Goal: Information Seeking & Learning: Learn about a topic

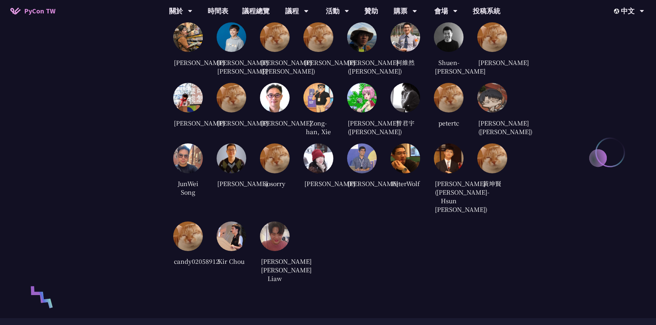
scroll to position [1411, 0]
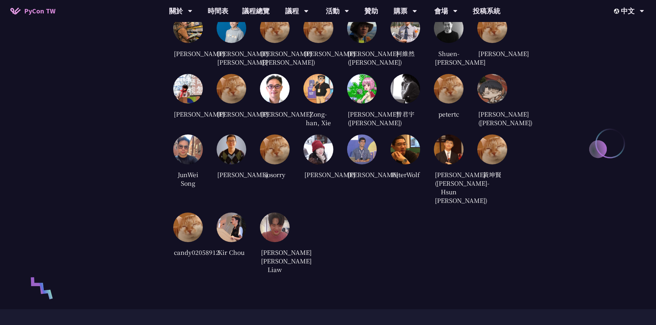
click at [265, 102] on img at bounding box center [275, 89] width 30 height 30
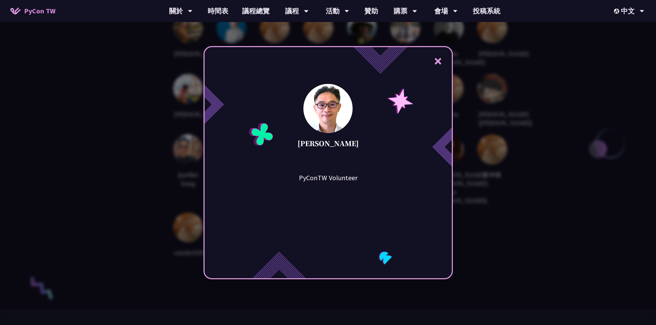
click at [508, 123] on div "× [PERSON_NAME] PyConTW Volunteer" at bounding box center [328, 162] width 656 height 325
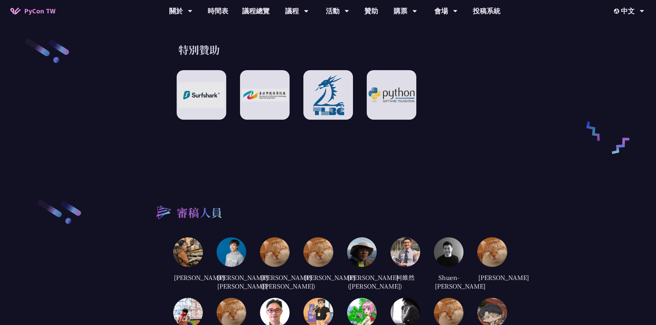
scroll to position [1136, 0]
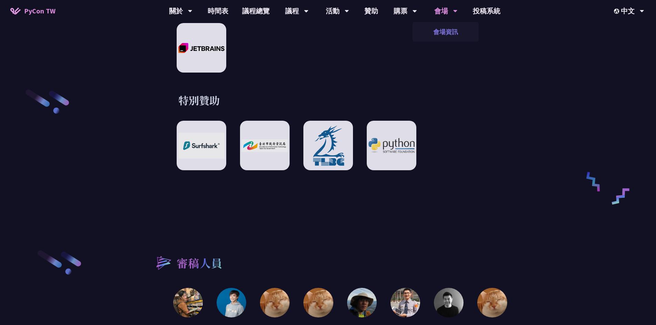
click at [439, 32] on link "會場資訊" at bounding box center [445, 32] width 66 height 16
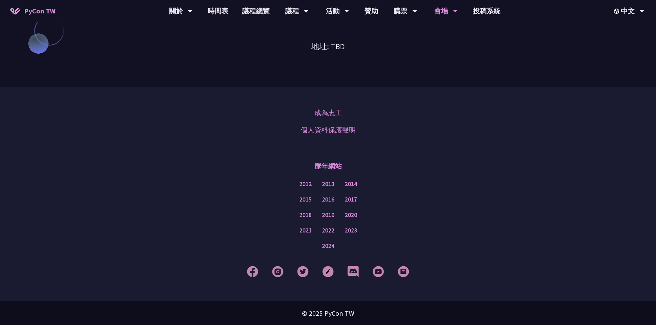
scroll to position [615, 0]
click at [410, 30] on link "購票資訊" at bounding box center [405, 32] width 66 height 16
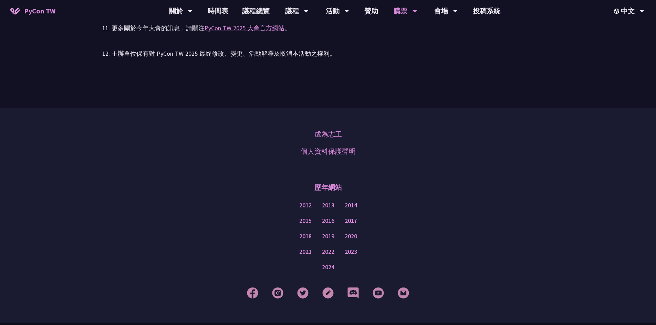
scroll to position [1561, 0]
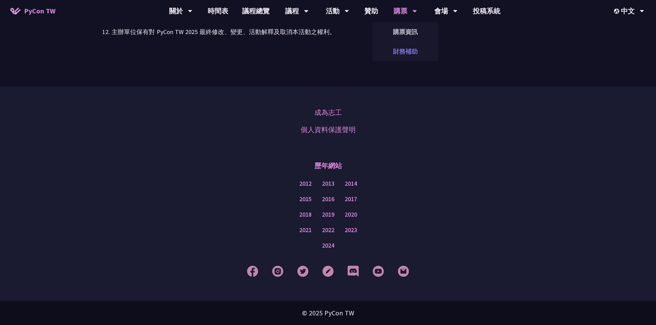
click at [399, 52] on link "財務補助" at bounding box center [405, 51] width 66 height 16
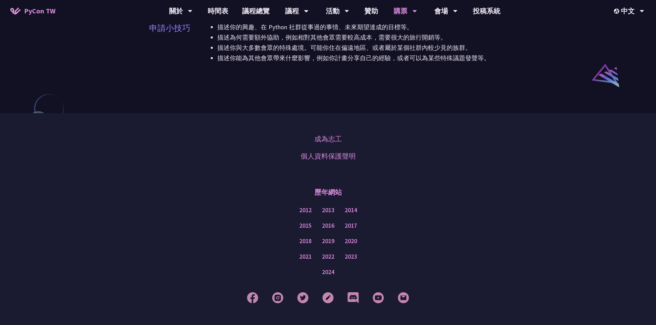
scroll to position [529, 0]
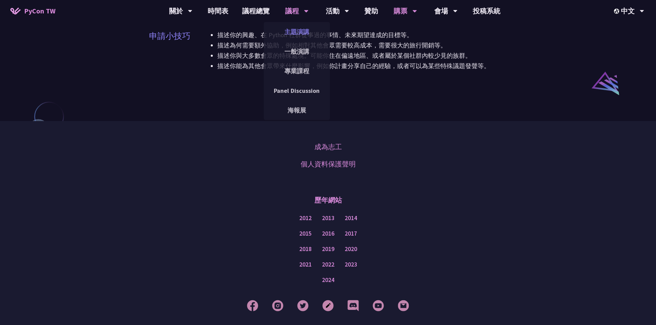
click at [305, 34] on link "主題演講" at bounding box center [297, 32] width 66 height 16
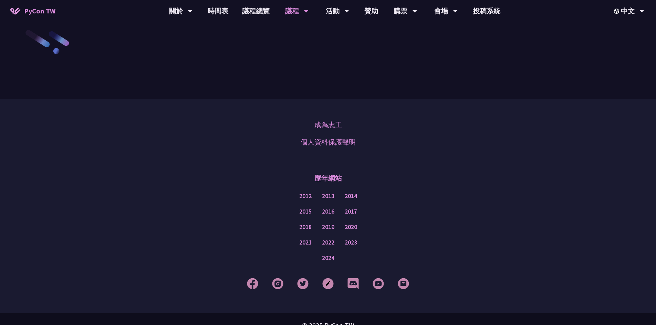
scroll to position [1199, 0]
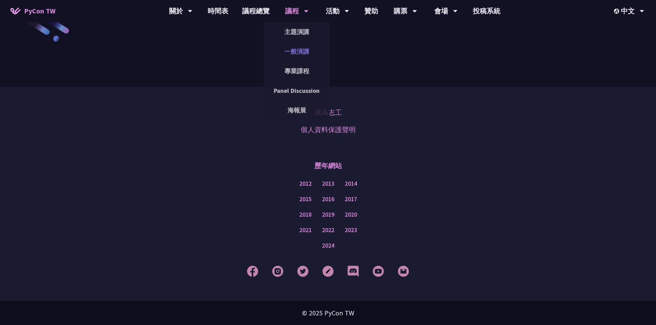
click at [304, 49] on link "一般演講" at bounding box center [297, 51] width 66 height 16
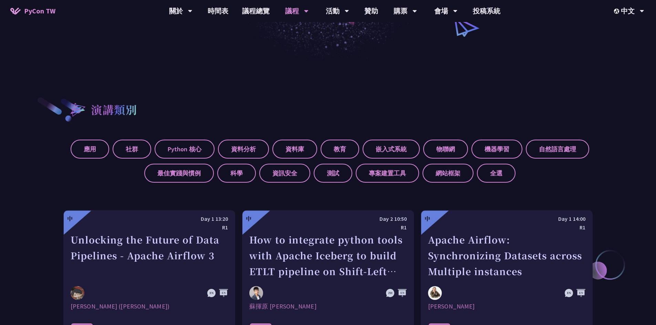
scroll to position [172, 0]
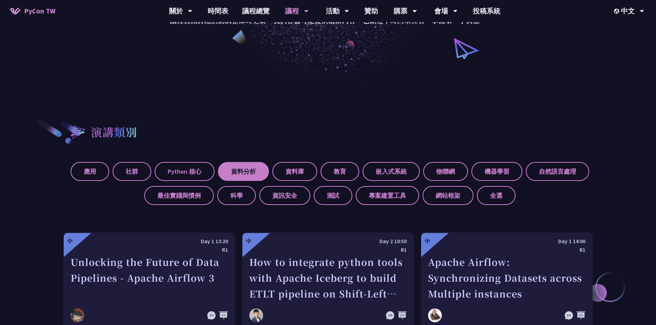
click at [242, 170] on label "資料分析" at bounding box center [243, 171] width 51 height 19
click at [0, 0] on input "資料分析" at bounding box center [0, 0] width 0 height 0
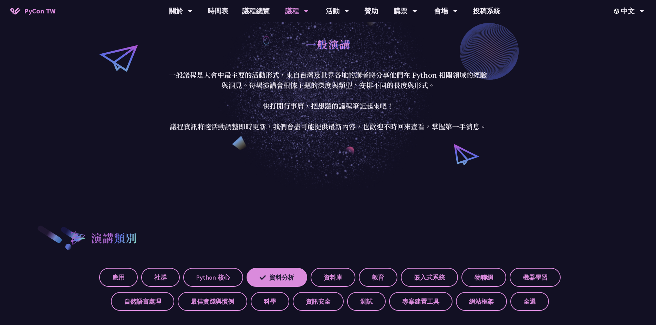
scroll to position [0, 0]
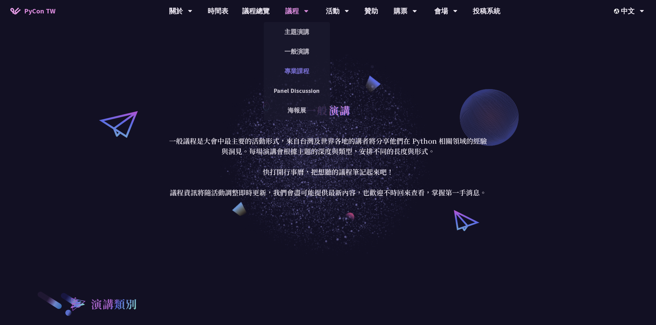
click at [297, 72] on link "專業課程" at bounding box center [297, 71] width 66 height 16
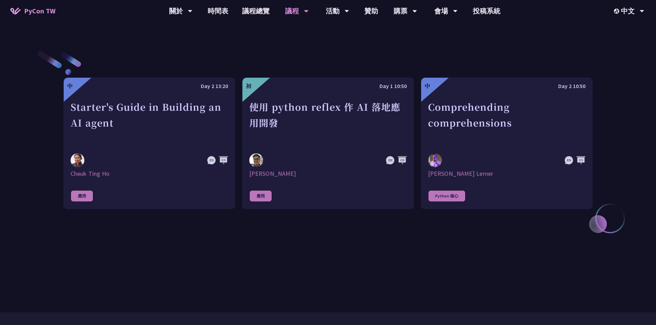
scroll to position [172, 0]
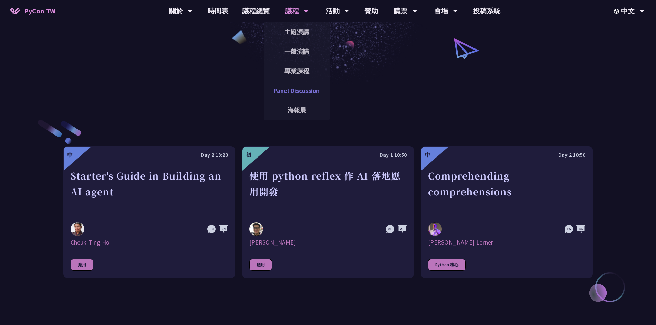
click at [299, 92] on link "Panel Discussion" at bounding box center [297, 91] width 66 height 16
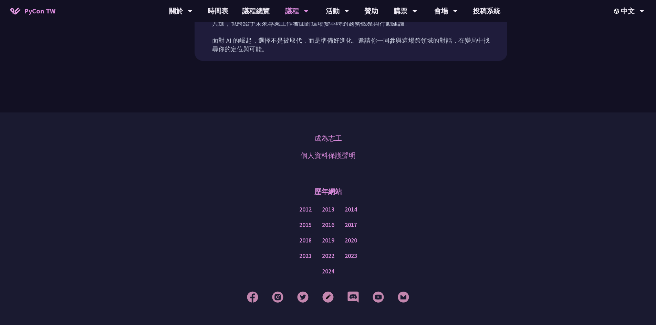
scroll to position [428, 0]
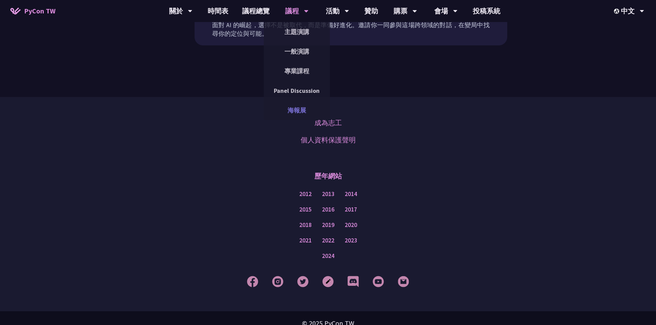
click at [293, 110] on link "海報展" at bounding box center [297, 110] width 66 height 16
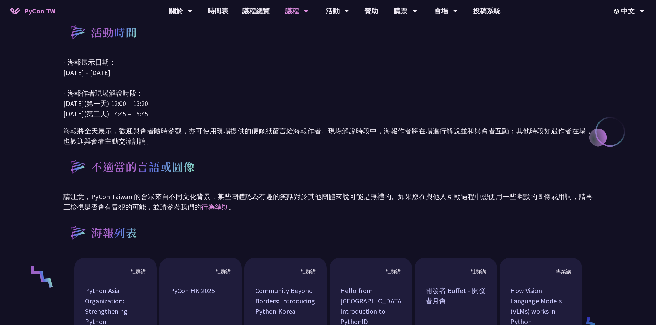
scroll to position [310, 0]
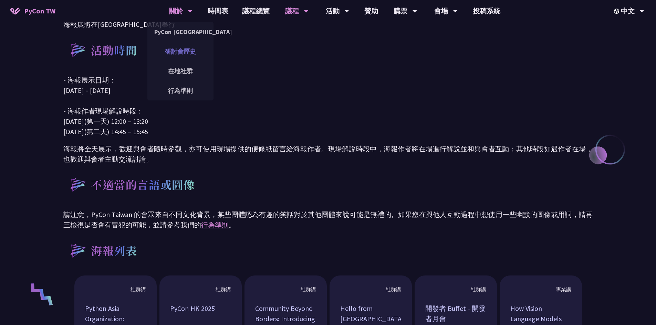
click at [189, 52] on link "研討會歷史" at bounding box center [180, 51] width 66 height 16
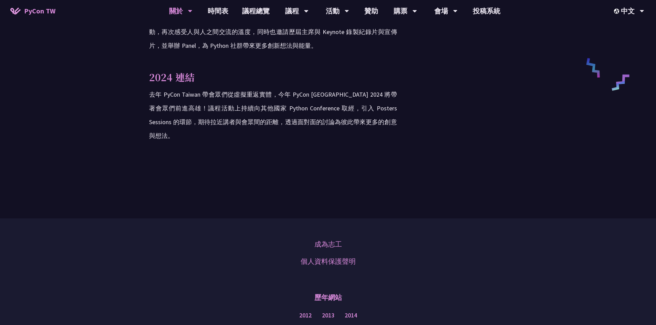
scroll to position [1100, 0]
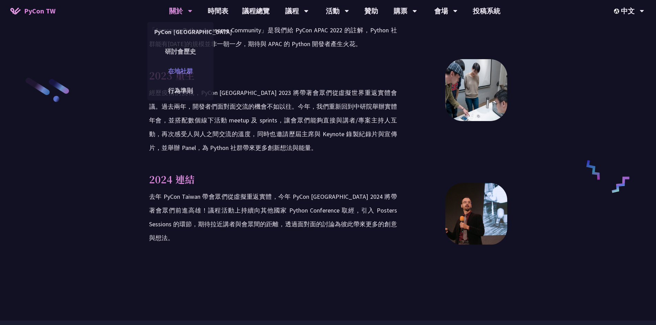
click at [188, 69] on link "在地社群" at bounding box center [180, 71] width 66 height 16
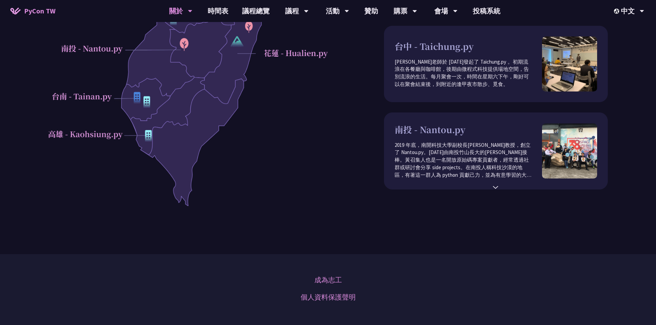
scroll to position [241, 0]
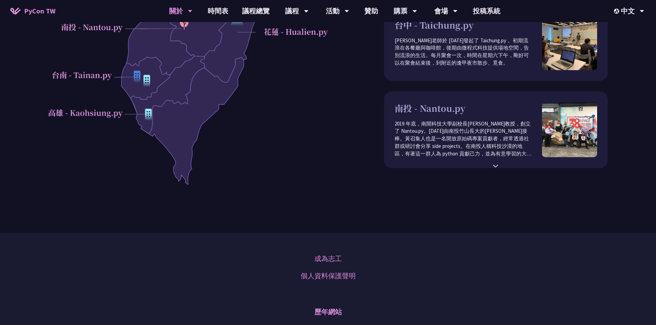
click at [494, 167] on div "⌃" at bounding box center [495, 164] width 7 height 12
click at [495, 170] on div "⌃" at bounding box center [495, 164] width 7 height 12
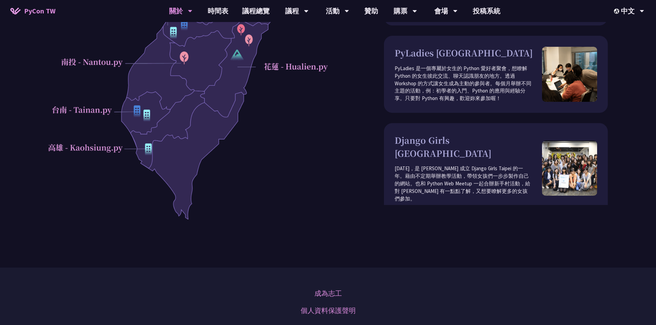
scroll to position [206, 0]
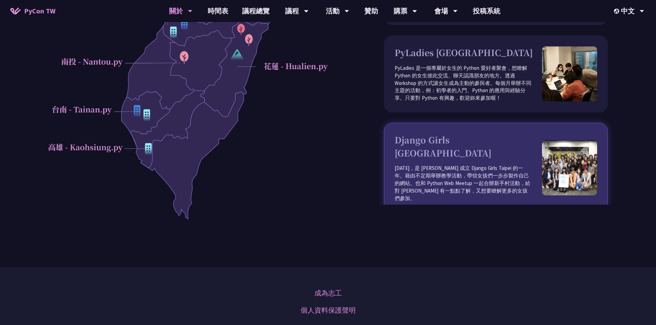
click at [499, 174] on p "[DATE]，是 [PERSON_NAME] 成立 Django Girls Taipei 的一年。藉由不定期舉辦教學活動，帶領女孩們一步步製作自己的網站。也…" at bounding box center [467, 184] width 147 height 38
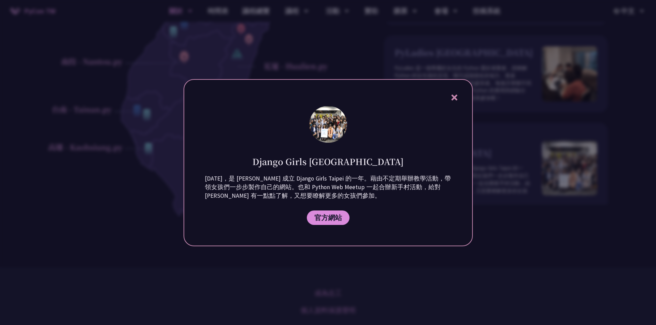
click at [458, 91] on div "Django Girls Taipei [DATE]，是 [PERSON_NAME] Girls Taipei 的一年。藉由不定期舉辦教學活動，帶領女孩們一步…" at bounding box center [327, 162] width 289 height 167
click at [455, 96] on icon at bounding box center [454, 98] width 6 height 6
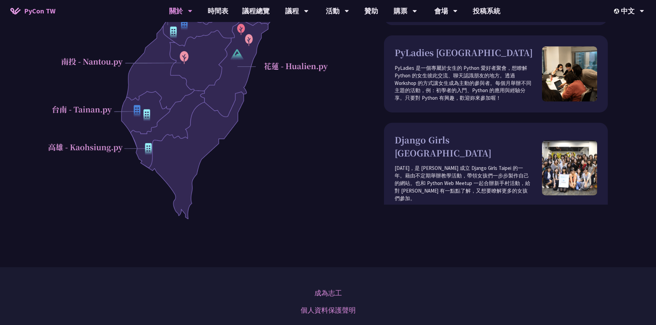
click at [467, 82] on p "PyLadies 是一個專屬於女生的 Python 愛好者聚會，想瞭解 Python 的女生彼此交流、聊天認識朋友的地方。透過 Workshop 的方式讓女生…" at bounding box center [467, 83] width 147 height 38
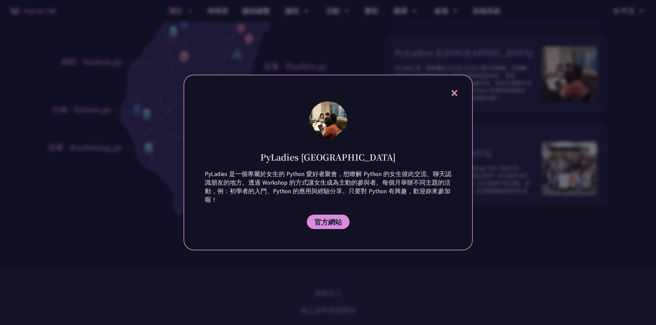
click at [520, 219] on div at bounding box center [328, 162] width 656 height 325
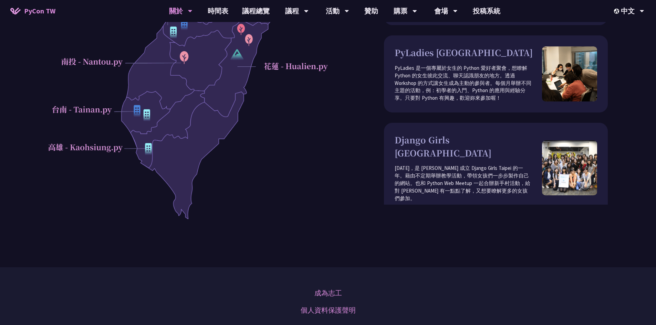
click at [484, 167] on p "[DATE]，是 [PERSON_NAME] 成立 Django Girls Taipei 的一年。藉由不定期舉辦教學活動，帶領女孩們一步步製作自己的網站。也…" at bounding box center [467, 184] width 147 height 38
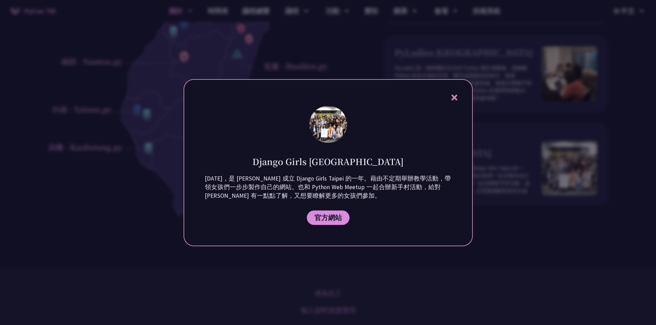
click at [498, 233] on div at bounding box center [328, 162] width 656 height 325
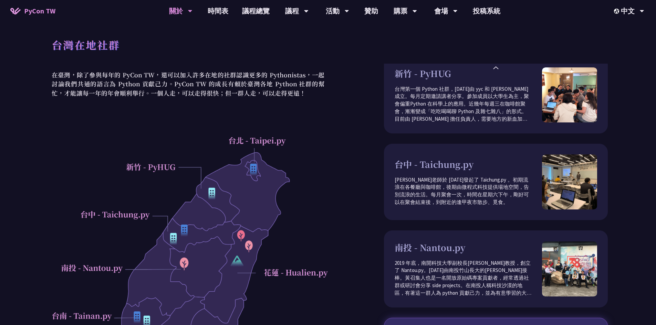
scroll to position [61, 0]
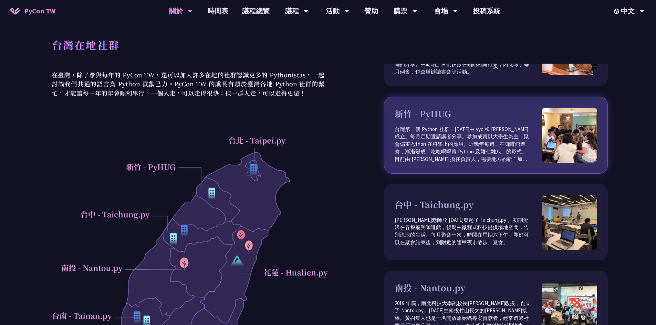
click at [464, 140] on p "台灣第一個 Python 社群，[DATE]由 yyc 和 [PERSON_NAME] 成立。每月定期邀請講者分享。參加成員以大學生為主，聚會偏重Python…" at bounding box center [467, 145] width 147 height 38
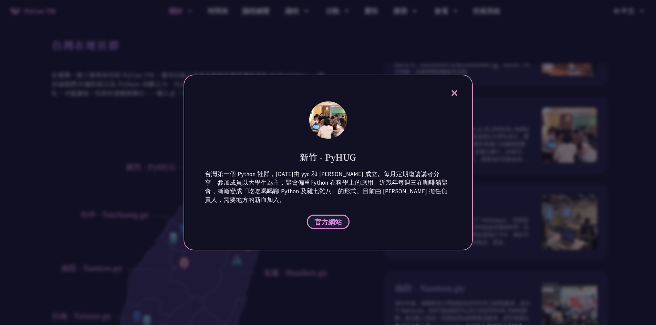
click at [328, 220] on span "官方網站" at bounding box center [328, 222] width 28 height 9
click at [451, 94] on icon at bounding box center [454, 93] width 9 height 9
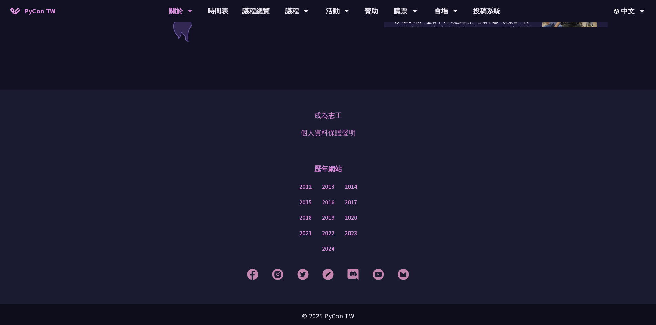
scroll to position [387, 0]
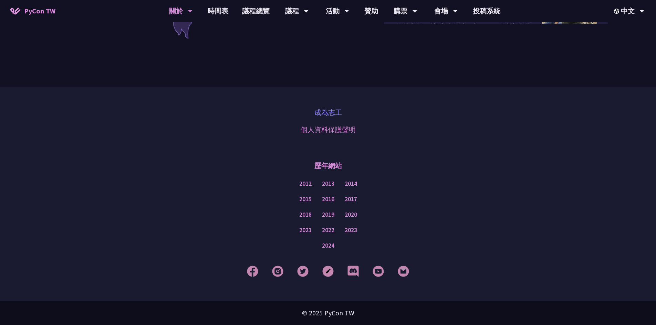
click at [337, 109] on link "成為志工" at bounding box center [328, 112] width 28 height 10
